Goal: Information Seeking & Learning: Learn about a topic

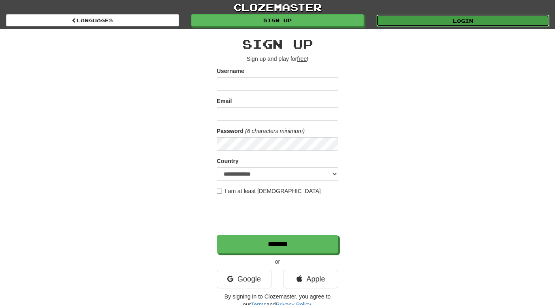
click at [425, 23] on link "Login" at bounding box center [462, 21] width 173 height 12
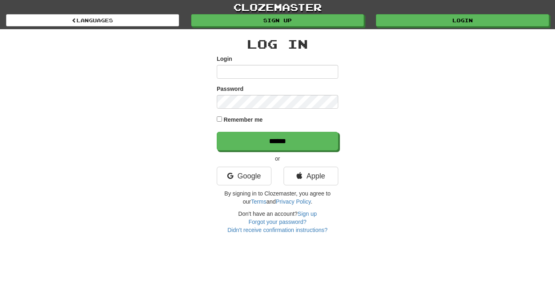
click at [250, 72] on input "Login" at bounding box center [278, 72] width 122 height 14
click at [253, 179] on link "Google" at bounding box center [244, 176] width 55 height 19
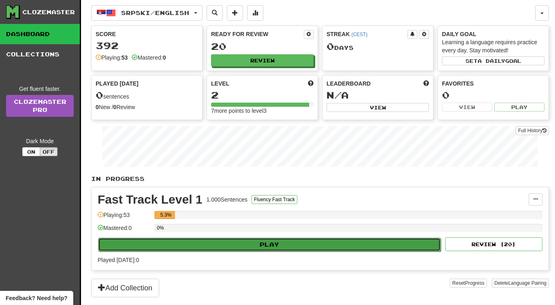
click at [269, 247] on button "Play" at bounding box center [269, 244] width 343 height 14
select select "**"
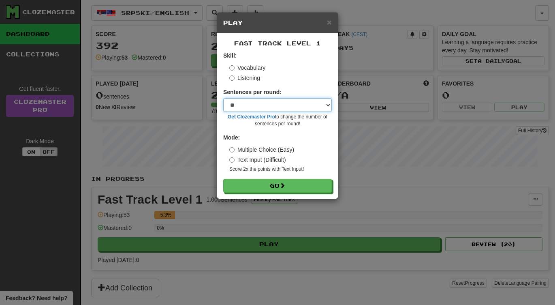
click at [271, 109] on select "* ** ** ** ** ** *** ********" at bounding box center [277, 105] width 109 height 14
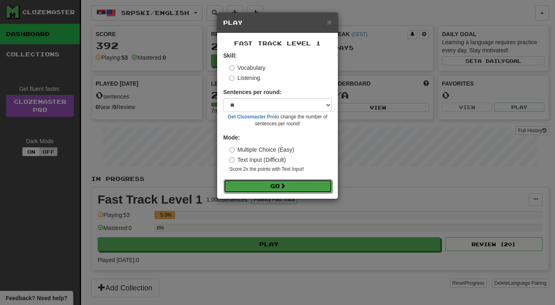
click at [279, 184] on button "Go" at bounding box center [278, 186] width 109 height 14
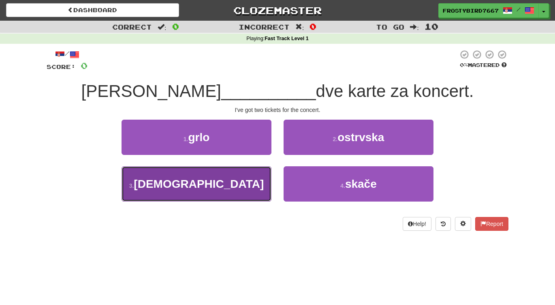
click at [228, 179] on button "3 . imam" at bounding box center [197, 183] width 150 height 35
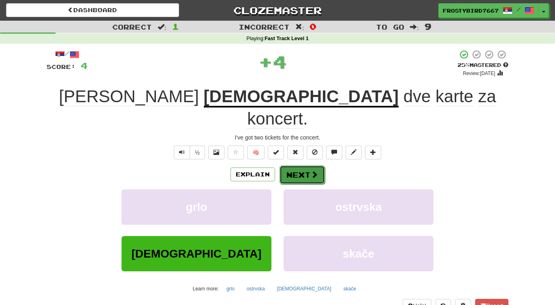
click at [300, 165] on button "Next" at bounding box center [302, 174] width 45 height 19
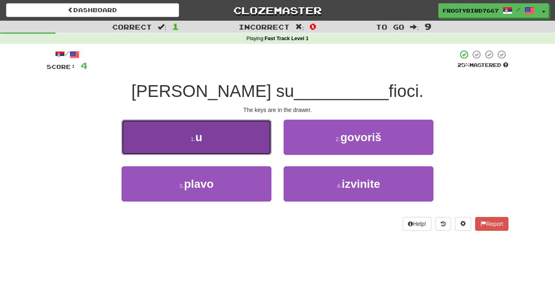
click at [208, 132] on button "1 . u" at bounding box center [197, 137] width 150 height 35
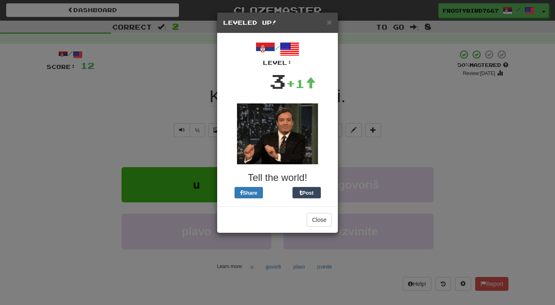
click at [332, 26] on div "× Leveled Up!" at bounding box center [277, 23] width 121 height 21
click at [325, 23] on h5 "Leveled Up!" at bounding box center [277, 23] width 109 height 8
click at [328, 24] on span "×" at bounding box center [329, 21] width 5 height 9
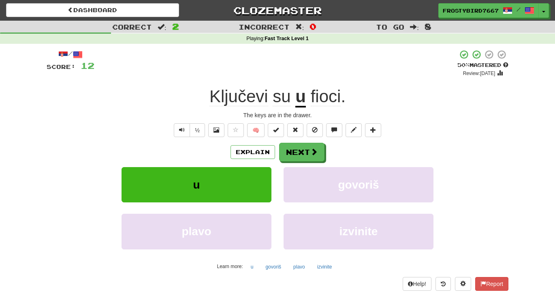
click at [298, 96] on u "u" at bounding box center [300, 97] width 11 height 21
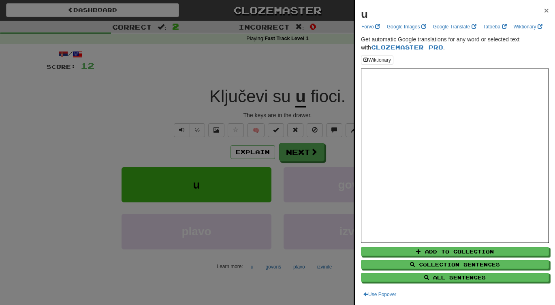
click at [549, 11] on span "×" at bounding box center [546, 10] width 5 height 9
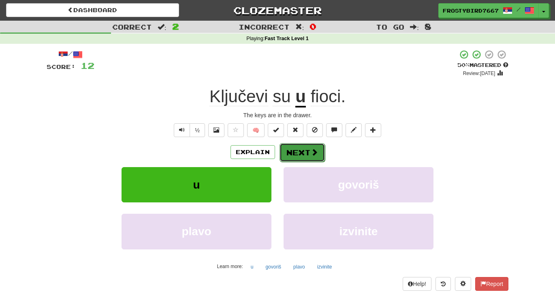
click at [294, 154] on button "Next" at bounding box center [302, 152] width 45 height 19
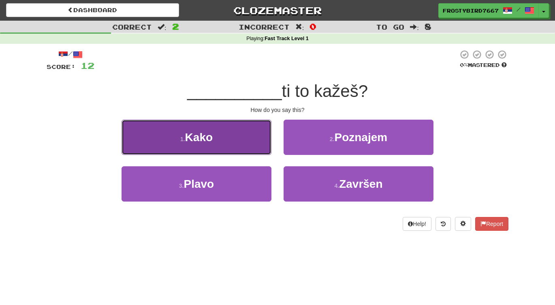
click at [227, 149] on button "1 . Kako" at bounding box center [197, 137] width 150 height 35
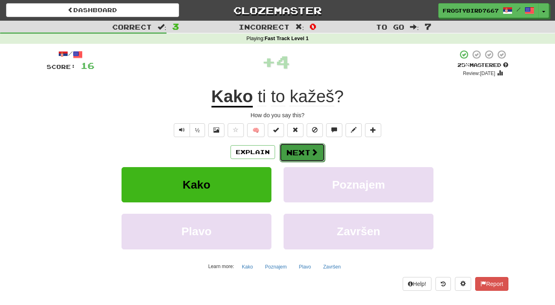
click at [303, 154] on button "Next" at bounding box center [302, 152] width 45 height 19
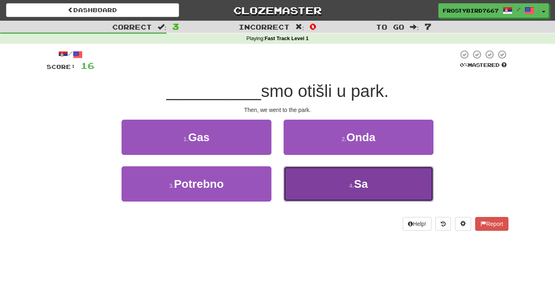
click at [329, 176] on button "4 . Sa" at bounding box center [359, 183] width 150 height 35
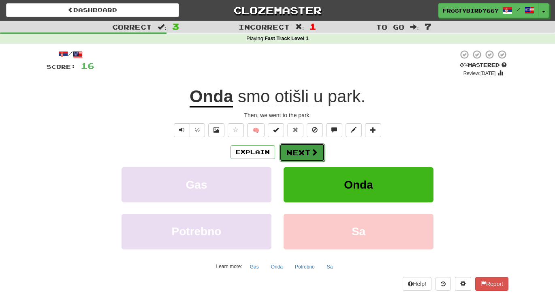
click at [307, 156] on button "Next" at bounding box center [302, 152] width 45 height 19
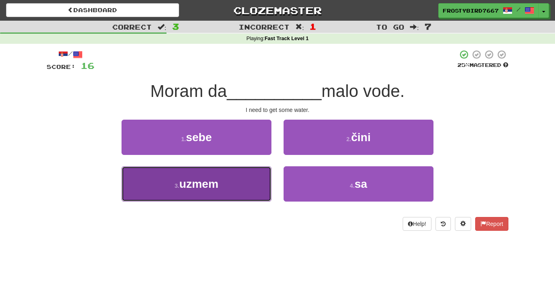
click at [216, 191] on button "3 . uzmem" at bounding box center [197, 183] width 150 height 35
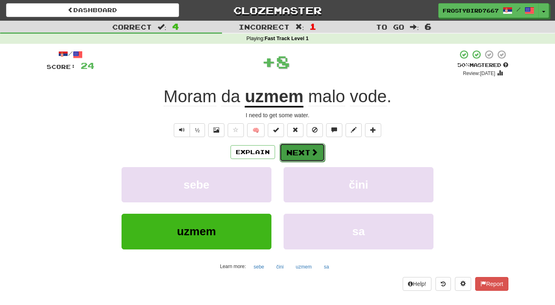
click at [308, 154] on button "Next" at bounding box center [302, 152] width 45 height 19
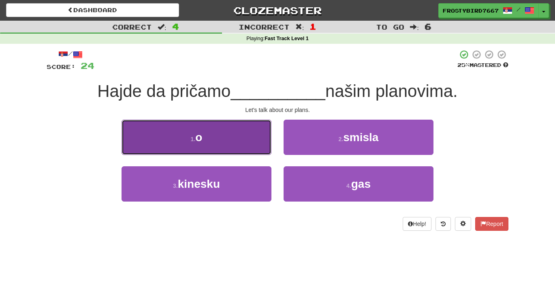
click at [239, 144] on button "1 . o" at bounding box center [197, 137] width 150 height 35
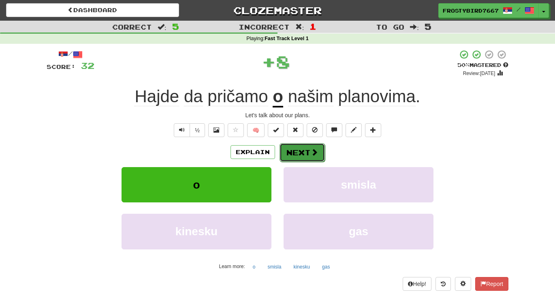
click at [306, 150] on button "Next" at bounding box center [302, 152] width 45 height 19
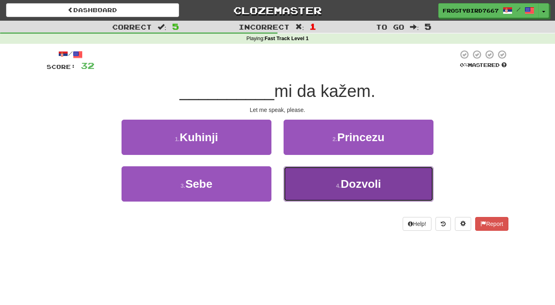
click at [329, 185] on button "4 . Dozvoli" at bounding box center [359, 183] width 150 height 35
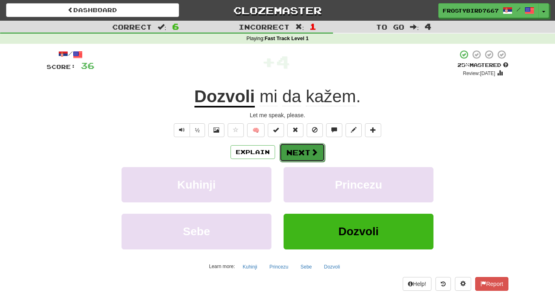
click at [311, 155] on span at bounding box center [314, 151] width 7 height 7
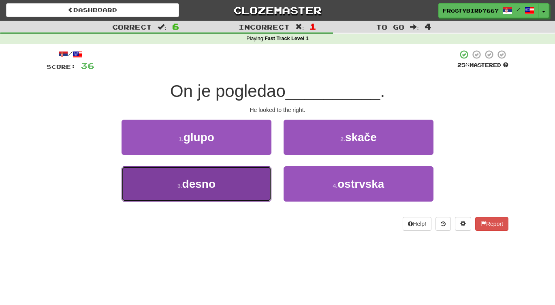
click at [249, 189] on button "3 . desno" at bounding box center [197, 183] width 150 height 35
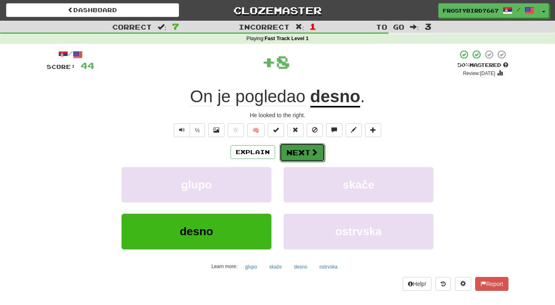
click at [297, 149] on button "Next" at bounding box center [302, 152] width 45 height 19
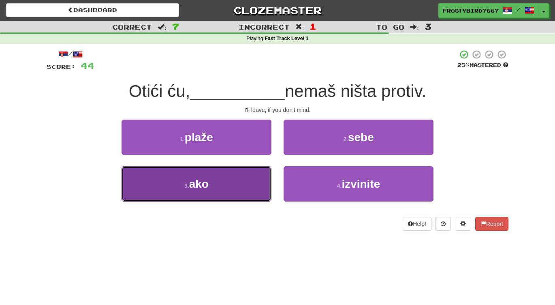
click at [229, 193] on button "3 . ako" at bounding box center [197, 183] width 150 height 35
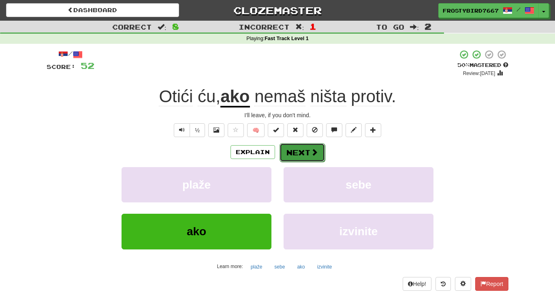
click at [305, 150] on button "Next" at bounding box center [302, 152] width 45 height 19
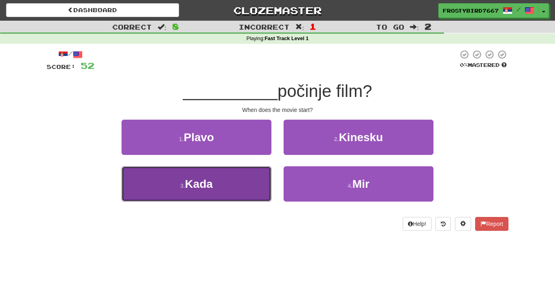
click at [247, 187] on button "3 . Kada" at bounding box center [197, 183] width 150 height 35
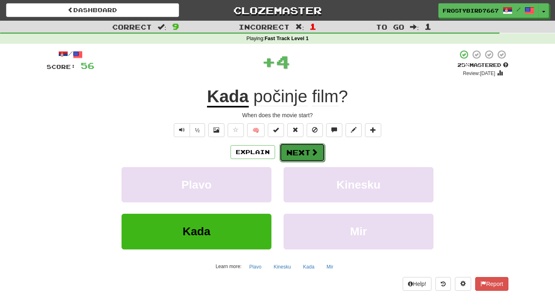
click at [301, 156] on button "Next" at bounding box center [302, 152] width 45 height 19
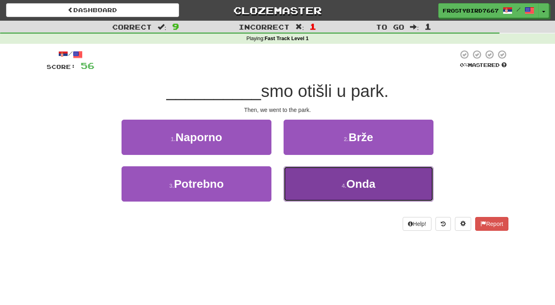
click at [327, 183] on button "4 . Onda" at bounding box center [359, 183] width 150 height 35
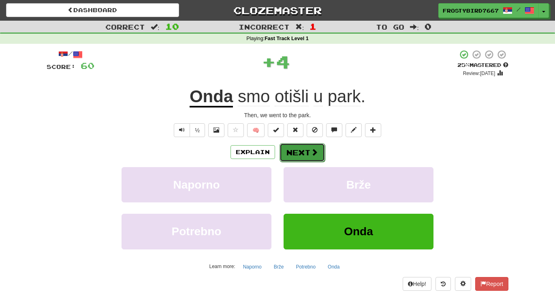
click at [310, 154] on button "Next" at bounding box center [302, 152] width 45 height 19
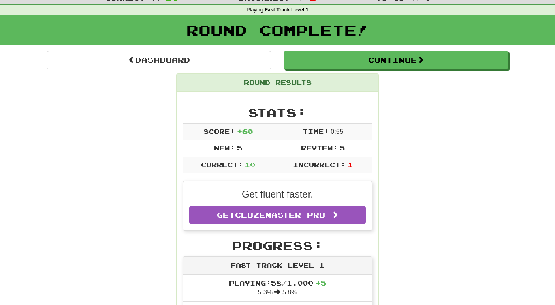
scroll to position [15, 0]
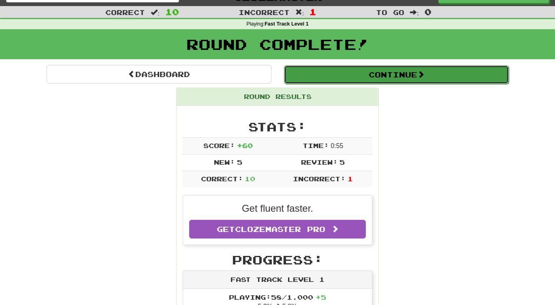
click at [367, 76] on button "Continue" at bounding box center [396, 74] width 225 height 19
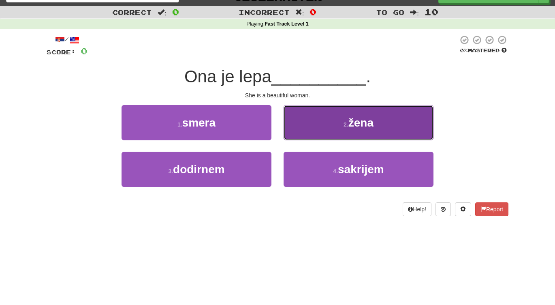
click at [355, 114] on button "2 . žena" at bounding box center [359, 122] width 150 height 35
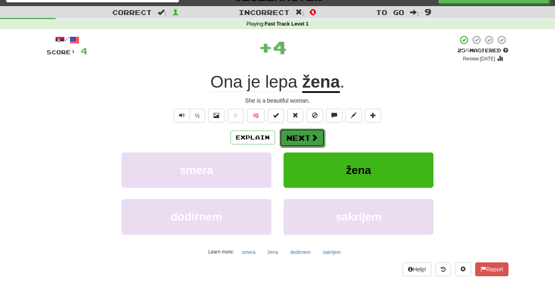
click at [314, 141] on span at bounding box center [314, 137] width 7 height 7
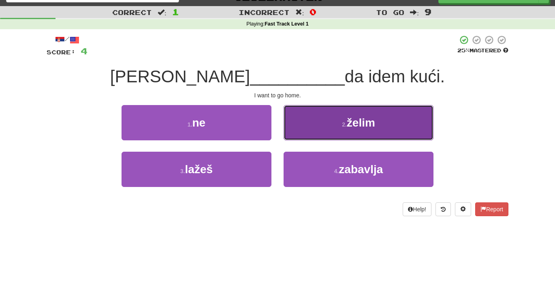
click at [361, 126] on span "želim" at bounding box center [361, 122] width 28 height 13
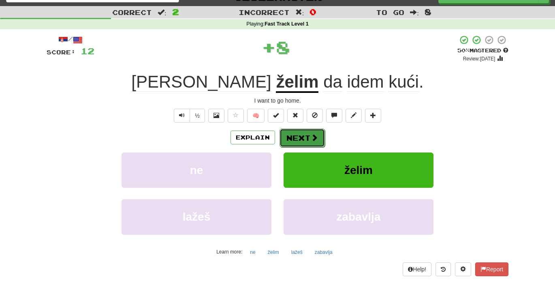
click at [301, 138] on button "Next" at bounding box center [302, 137] width 45 height 19
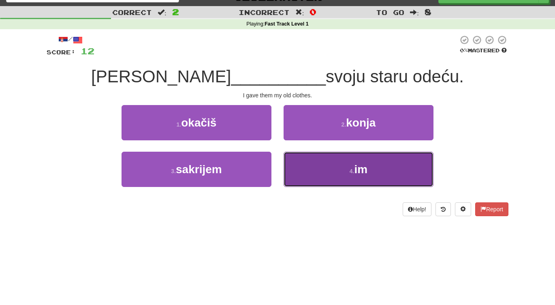
click at [363, 175] on span "im" at bounding box center [360, 169] width 13 height 13
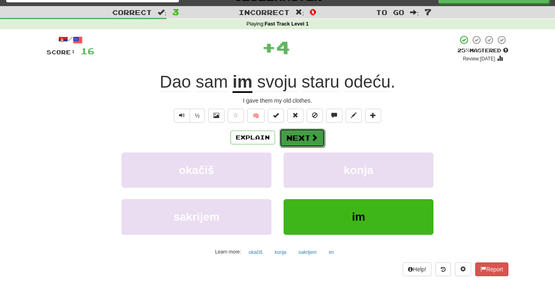
click at [313, 134] on span at bounding box center [314, 137] width 7 height 7
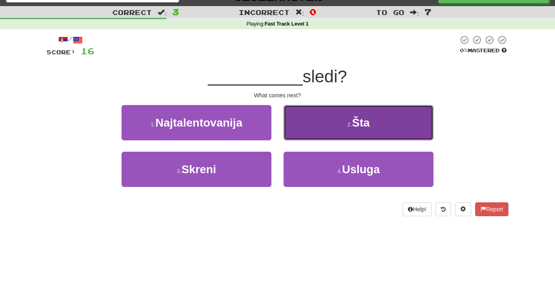
click at [326, 138] on button "2 . Šta" at bounding box center [359, 122] width 150 height 35
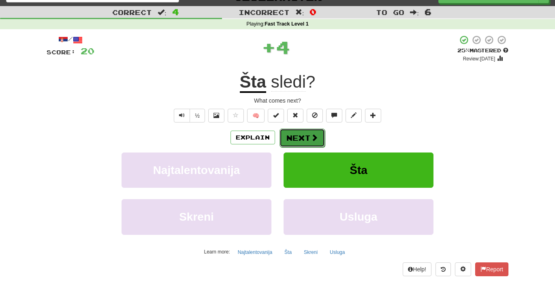
click at [300, 141] on button "Next" at bounding box center [302, 137] width 45 height 19
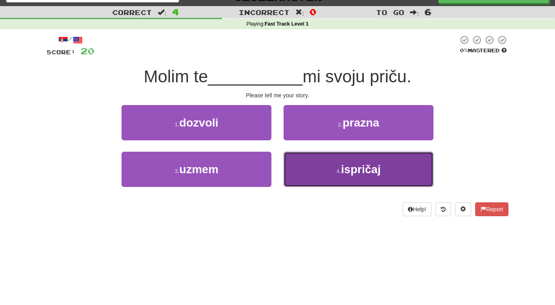
click at [318, 180] on button "4 . ispričaj" at bounding box center [359, 169] width 150 height 35
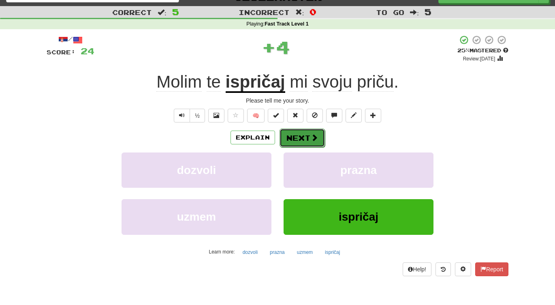
click at [307, 139] on button "Next" at bounding box center [302, 137] width 45 height 19
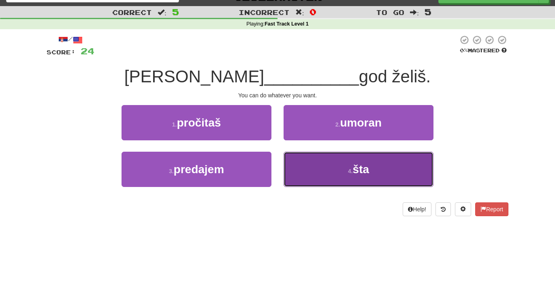
click at [334, 173] on button "4 . šta" at bounding box center [359, 169] width 150 height 35
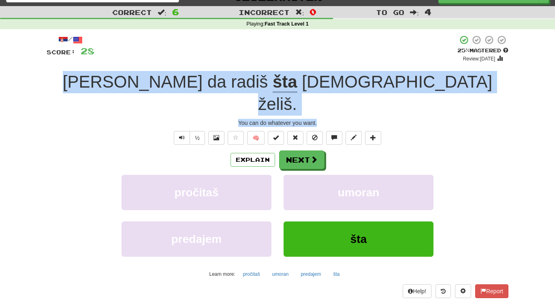
drag, startPoint x: 169, startPoint y: 80, endPoint x: 322, endPoint y: 97, distance: 154.5
click at [322, 97] on div "/ Score: 28 + 4 25 % Mastered Review: 2025-08-21 Možeš da radiš šta god želiš .…" at bounding box center [278, 166] width 462 height 263
copy div "Možeš da radiš šta god želiš . You can do whatever you want."
click at [292, 151] on button "Next" at bounding box center [302, 160] width 45 height 19
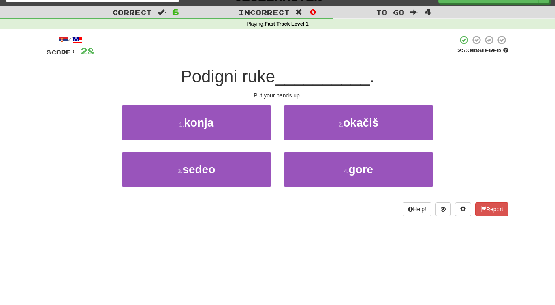
click at [280, 278] on div "Dashboard Clozemaster FrostyBird7667 / Toggle Dropdown Dashboard Leaderboard Ac…" at bounding box center [277, 137] width 555 height 305
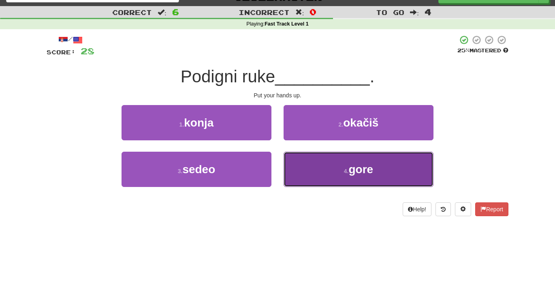
click at [358, 171] on span "gore" at bounding box center [361, 169] width 25 height 13
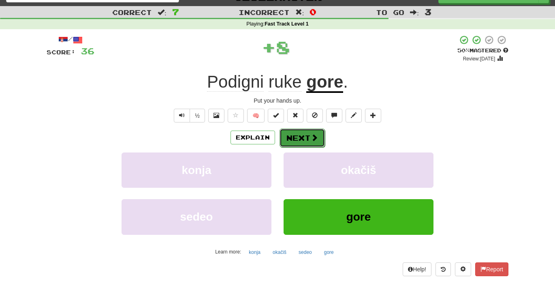
click at [304, 139] on button "Next" at bounding box center [302, 137] width 45 height 19
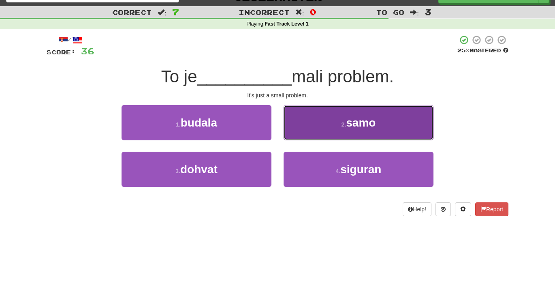
click at [335, 125] on button "2 . samo" at bounding box center [359, 122] width 150 height 35
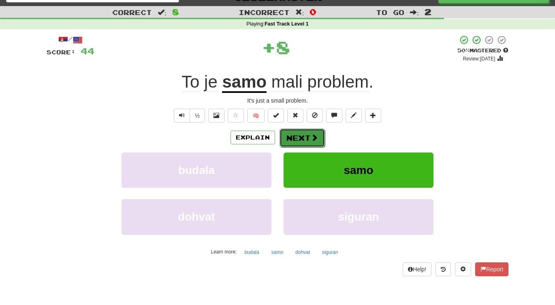
click at [297, 141] on button "Next" at bounding box center [302, 137] width 45 height 19
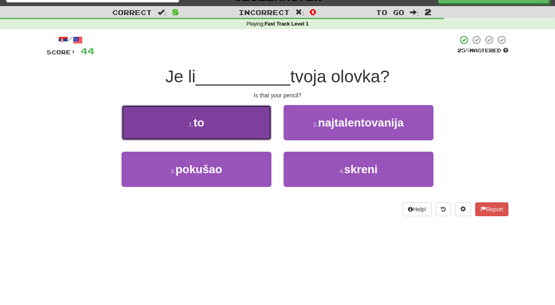
click at [244, 130] on button "1 . to" at bounding box center [197, 122] width 150 height 35
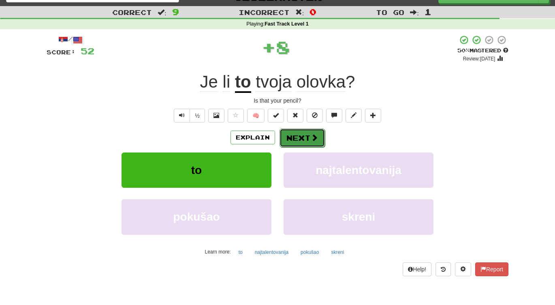
click at [307, 132] on button "Next" at bounding box center [302, 137] width 45 height 19
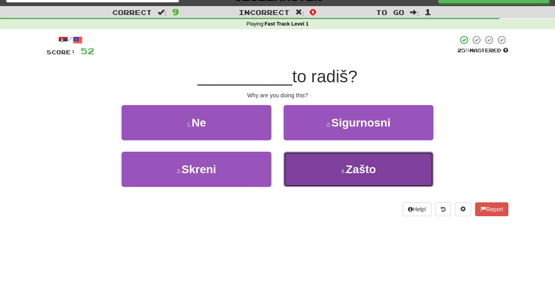
click at [344, 174] on button "4 . Zašto" at bounding box center [359, 169] width 150 height 35
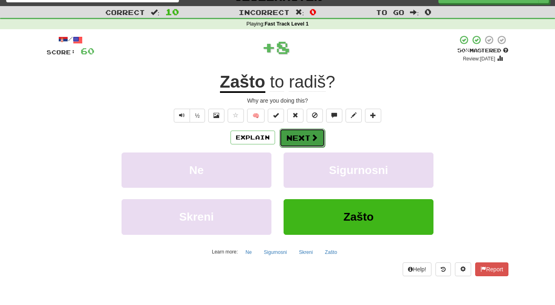
click at [305, 139] on button "Next" at bounding box center [302, 137] width 45 height 19
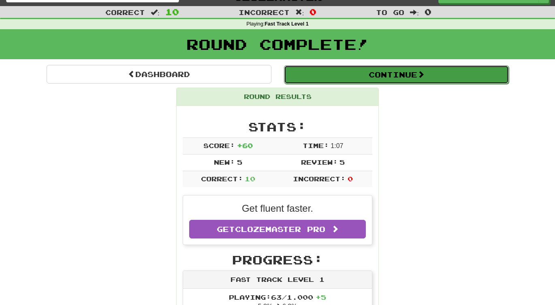
click at [369, 79] on button "Continue" at bounding box center [396, 74] width 225 height 19
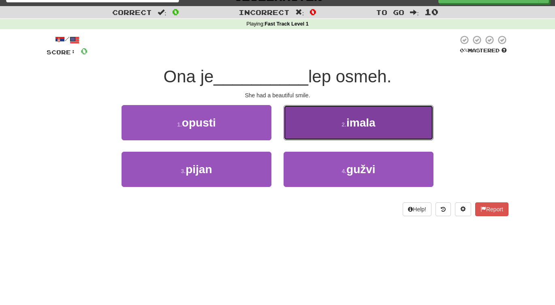
click at [349, 131] on button "2 . imala" at bounding box center [359, 122] width 150 height 35
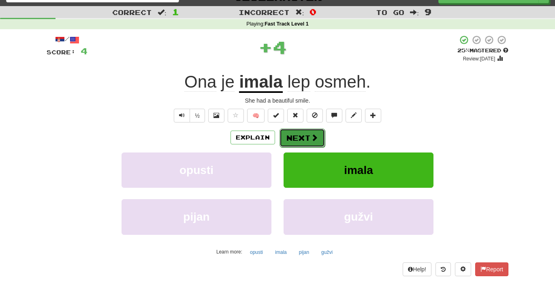
click at [305, 143] on button "Next" at bounding box center [302, 137] width 45 height 19
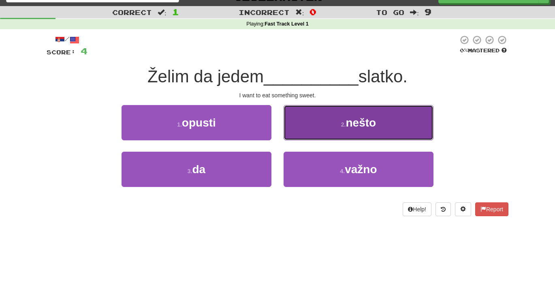
click at [352, 109] on button "2 . nešto" at bounding box center [359, 122] width 150 height 35
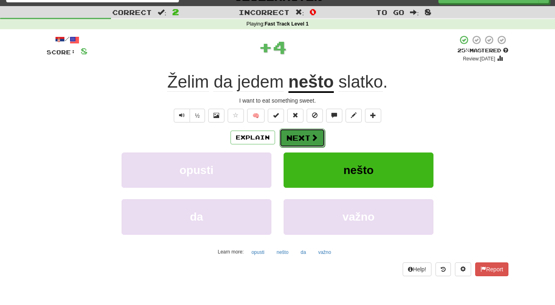
click at [302, 138] on button "Next" at bounding box center [302, 137] width 45 height 19
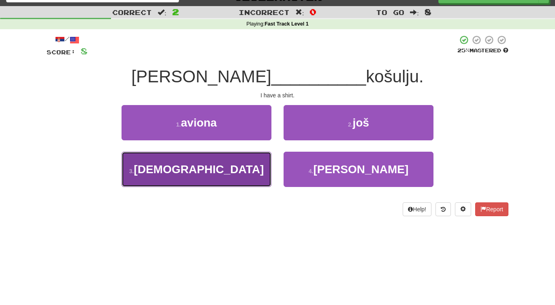
click at [224, 170] on button "3 . imam" at bounding box center [197, 169] width 150 height 35
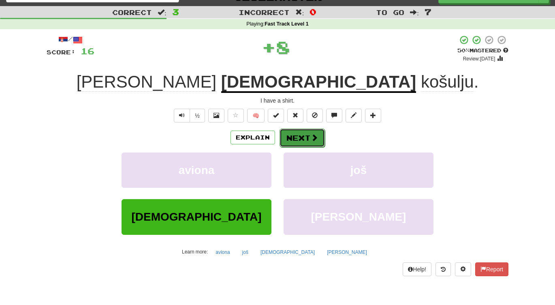
click at [303, 137] on button "Next" at bounding box center [302, 137] width 45 height 19
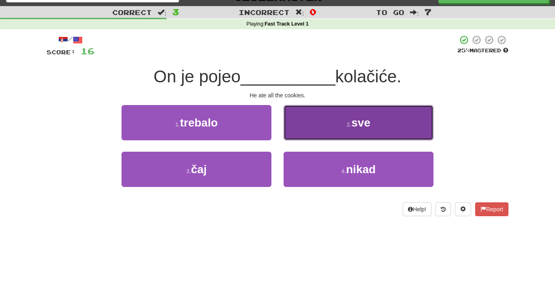
click at [345, 132] on button "2 . sve" at bounding box center [359, 122] width 150 height 35
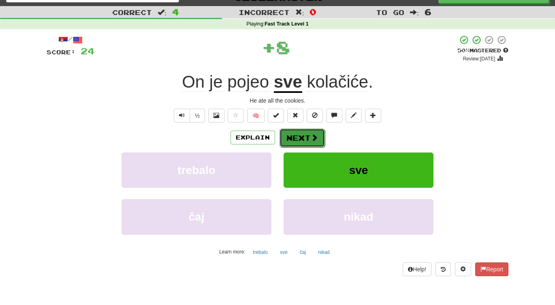
click at [304, 137] on button "Next" at bounding box center [302, 137] width 45 height 19
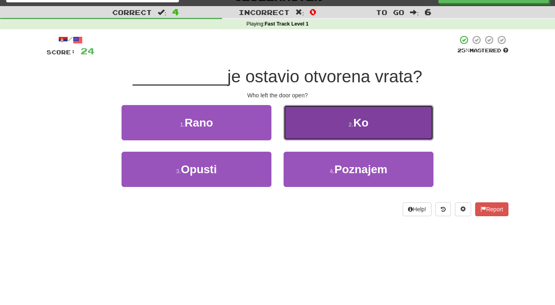
click at [352, 128] on button "2 . Ko" at bounding box center [359, 122] width 150 height 35
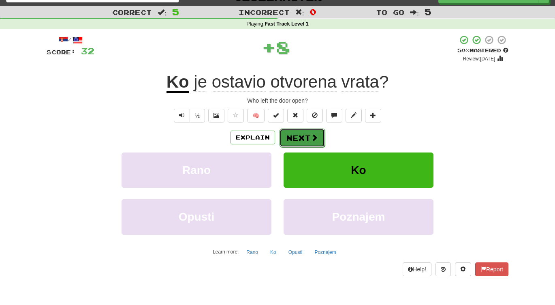
click at [303, 141] on button "Next" at bounding box center [302, 137] width 45 height 19
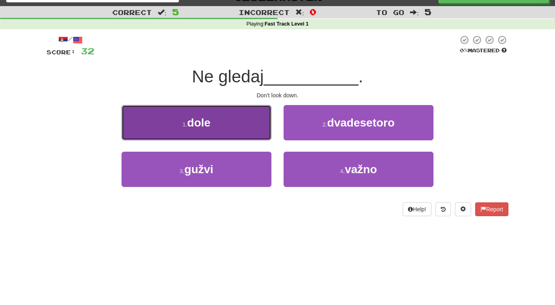
click at [239, 122] on button "1 . dole" at bounding box center [197, 122] width 150 height 35
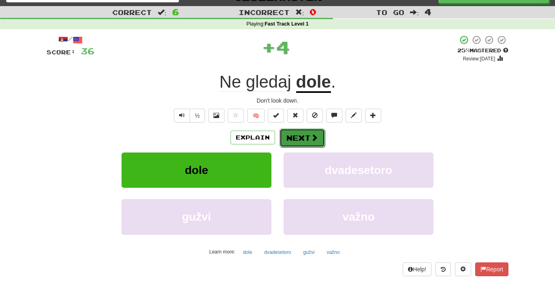
click at [308, 139] on button "Next" at bounding box center [302, 137] width 45 height 19
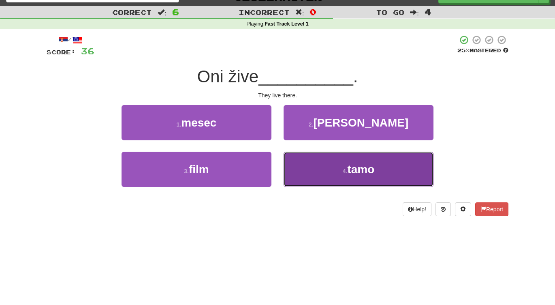
click at [326, 173] on button "4 . tamo" at bounding box center [359, 169] width 150 height 35
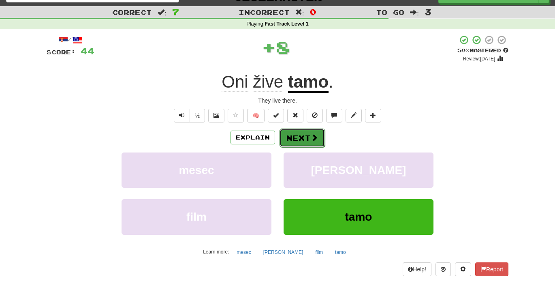
click at [305, 136] on button "Next" at bounding box center [302, 137] width 45 height 19
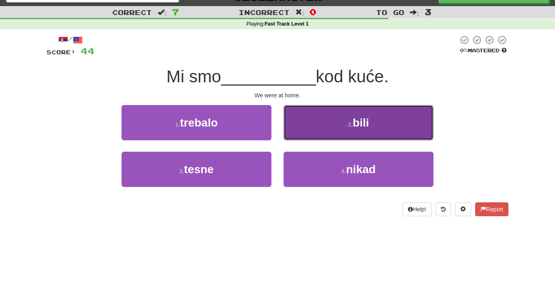
click at [339, 132] on button "2 . bili" at bounding box center [359, 122] width 150 height 35
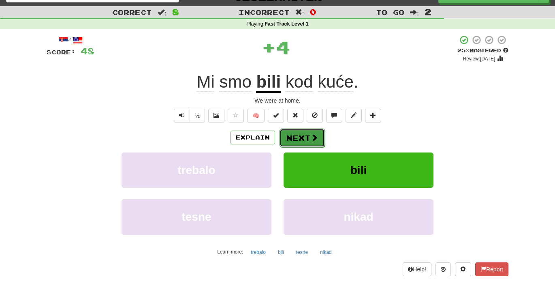
click at [301, 135] on button "Next" at bounding box center [302, 137] width 45 height 19
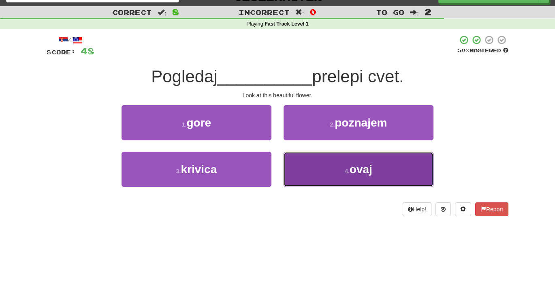
click at [343, 175] on button "4 . ovaj" at bounding box center [359, 169] width 150 height 35
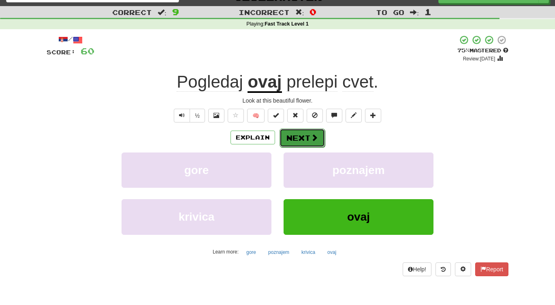
click at [313, 140] on span at bounding box center [314, 137] width 7 height 7
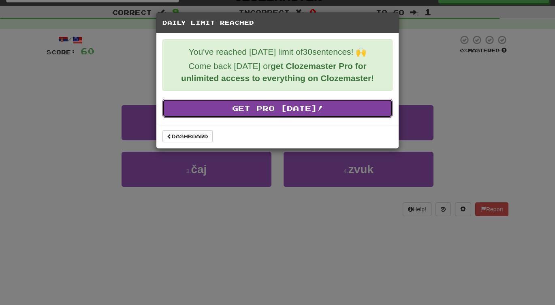
click at [303, 113] on link "Get Pro Today!" at bounding box center [277, 108] width 230 height 19
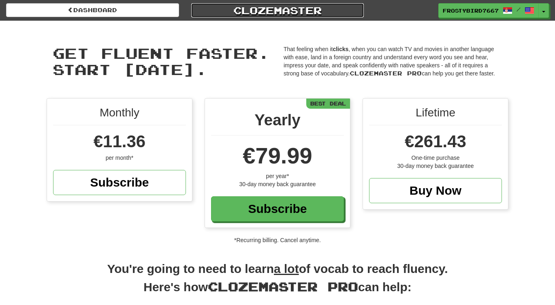
click at [254, 5] on link "Clozemaster" at bounding box center [277, 10] width 173 height 14
